Goal: Navigation & Orientation: Go to known website

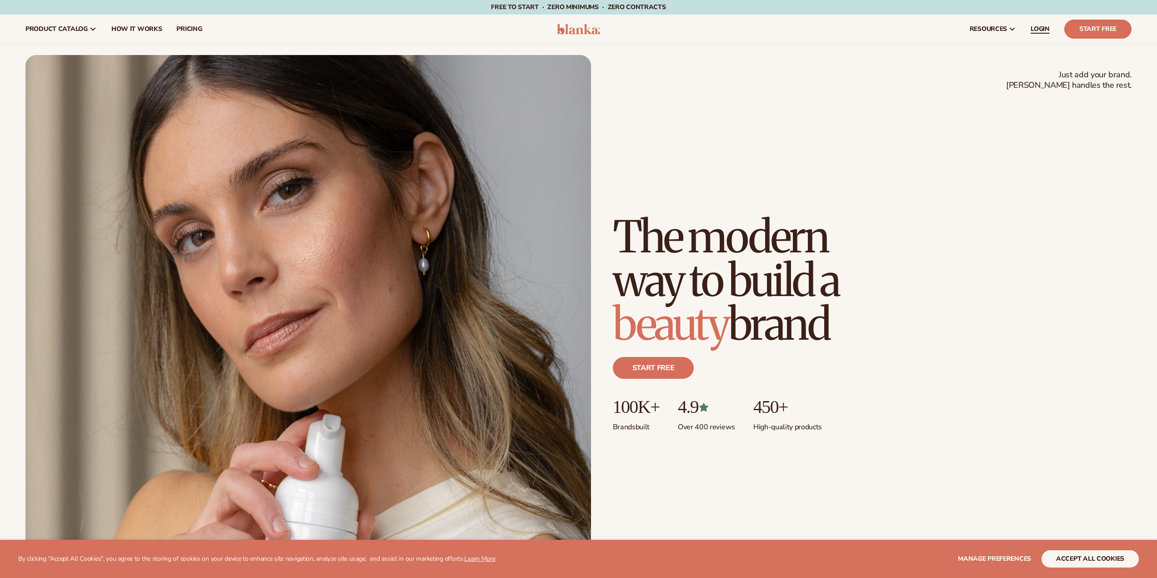
click at [1042, 29] on span "LOGIN" at bounding box center [1040, 28] width 19 height 7
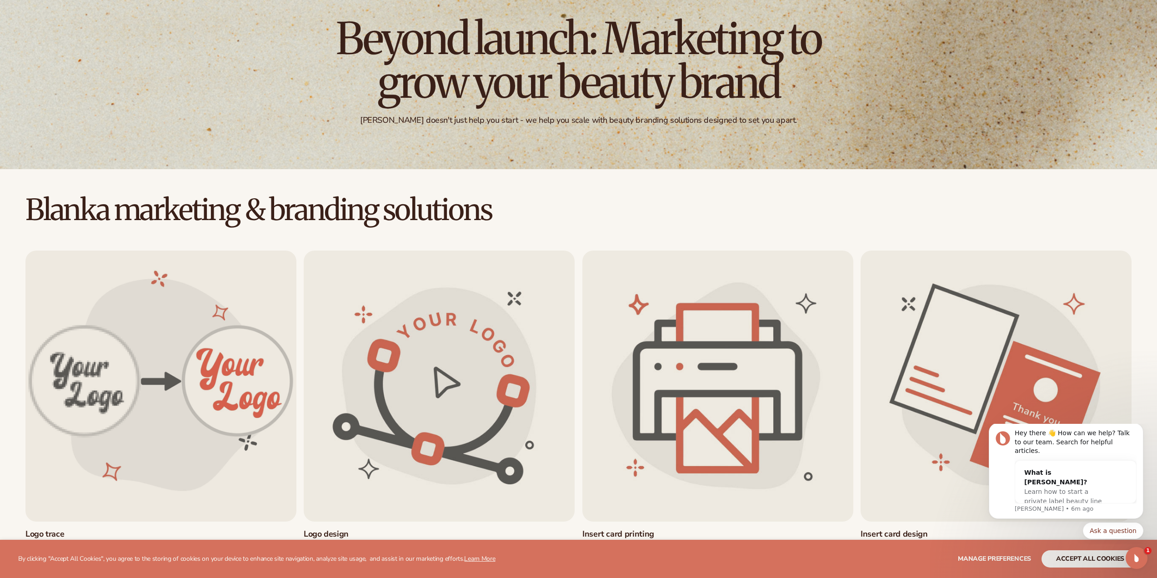
scroll to position [318, 0]
